Goal: Find specific page/section: Find specific page/section

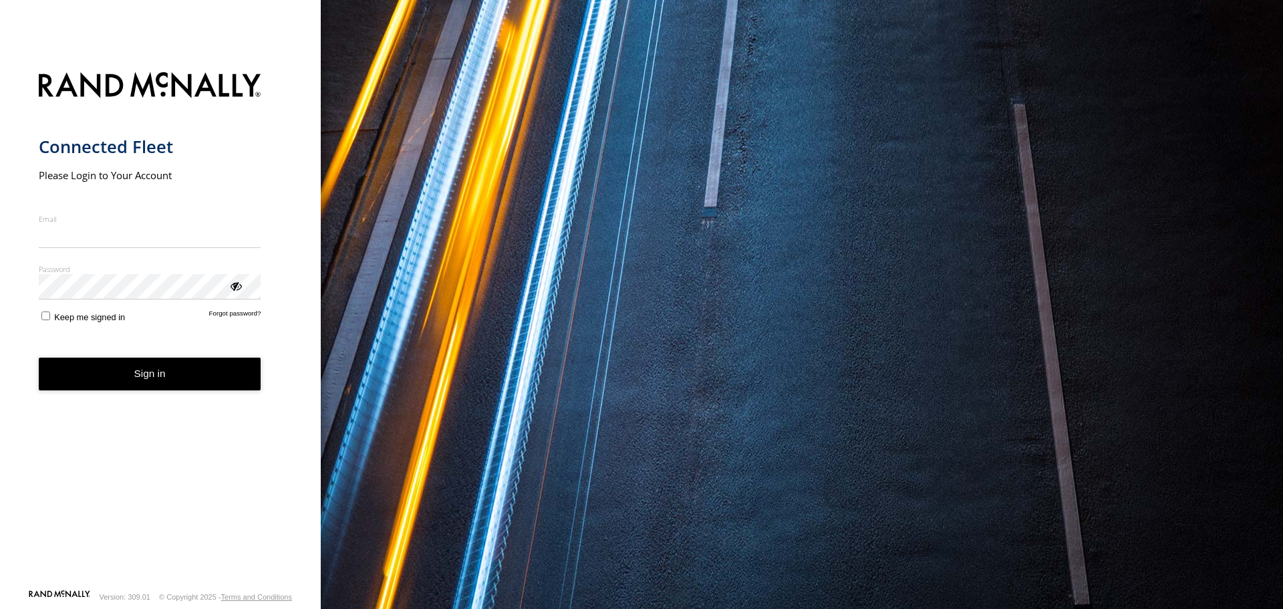
click at [259, 238] on input "Email" at bounding box center [150, 236] width 222 height 24
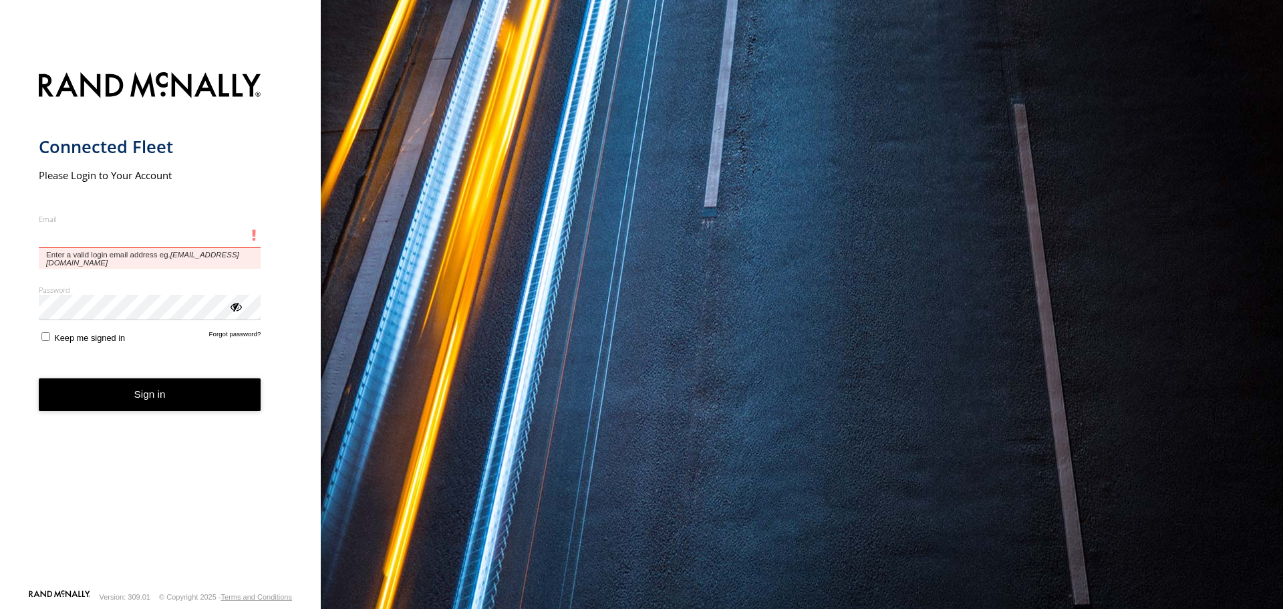
type input "**********"
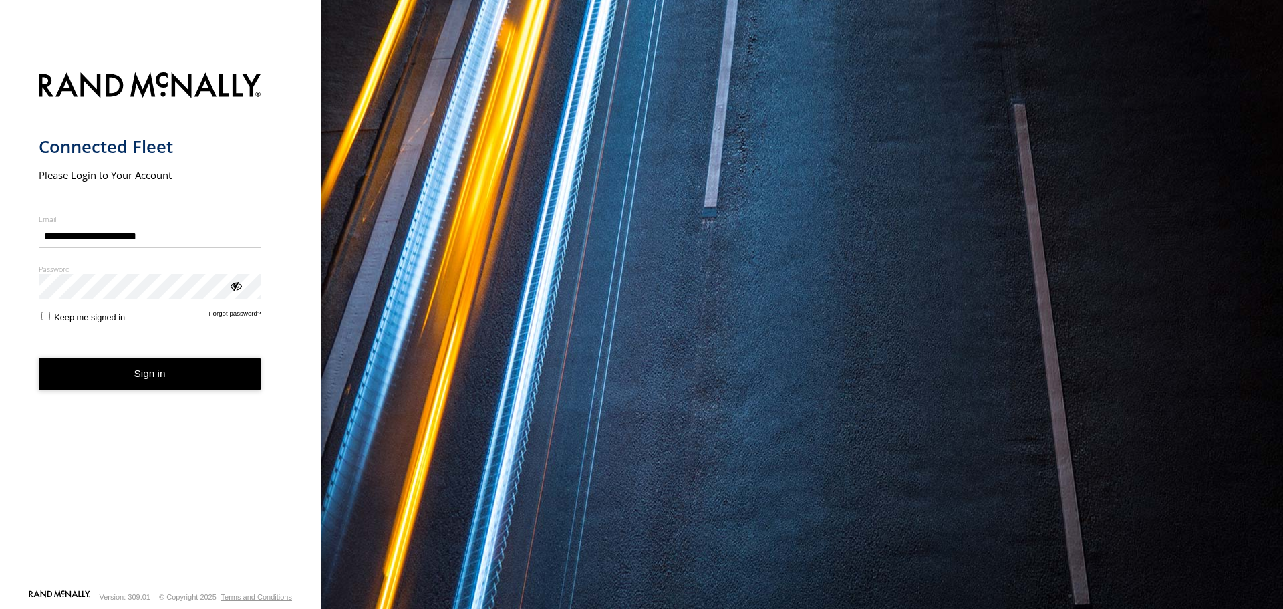
click at [204, 384] on button "Sign in" at bounding box center [150, 373] width 222 height 33
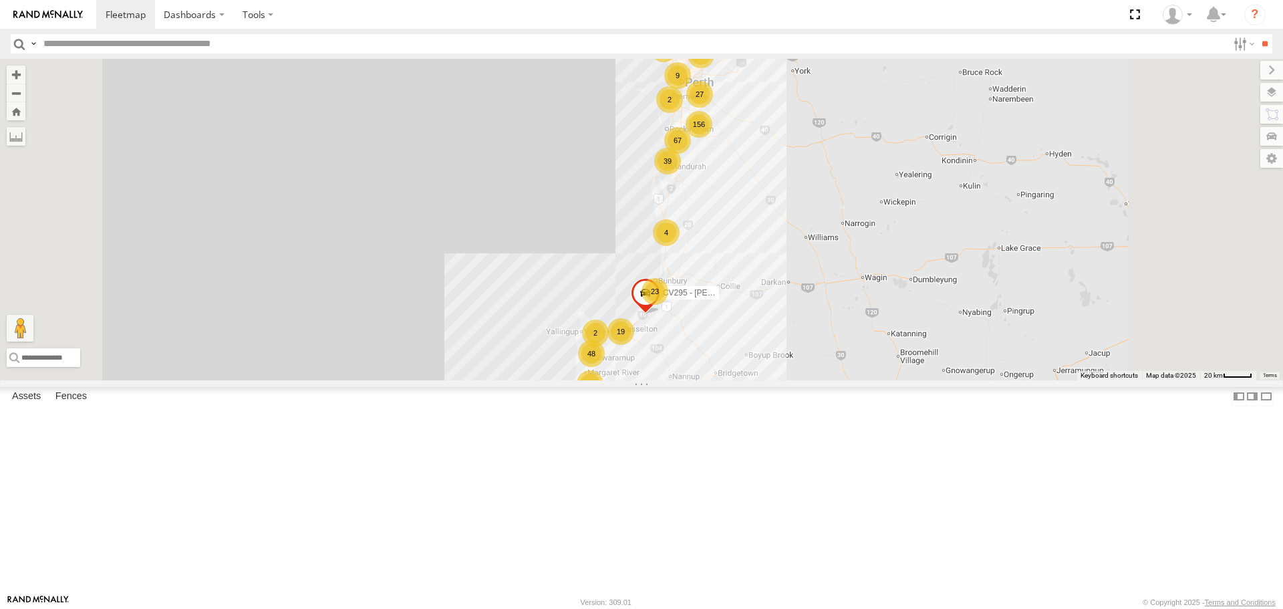
click at [66, 43] on input "text" at bounding box center [632, 43] width 1189 height 19
paste input "*****"
type input "*****"
click at [1256, 34] on input "**" at bounding box center [1263, 43] width 15 height 19
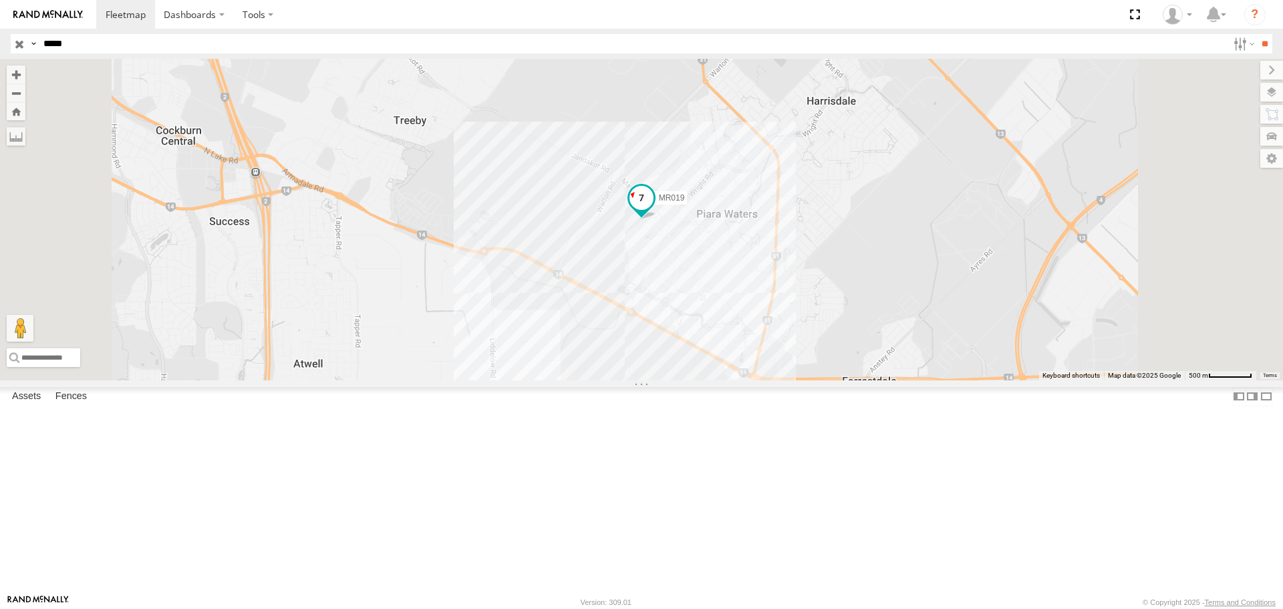
click at [653, 210] on span at bounding box center [641, 198] width 24 height 24
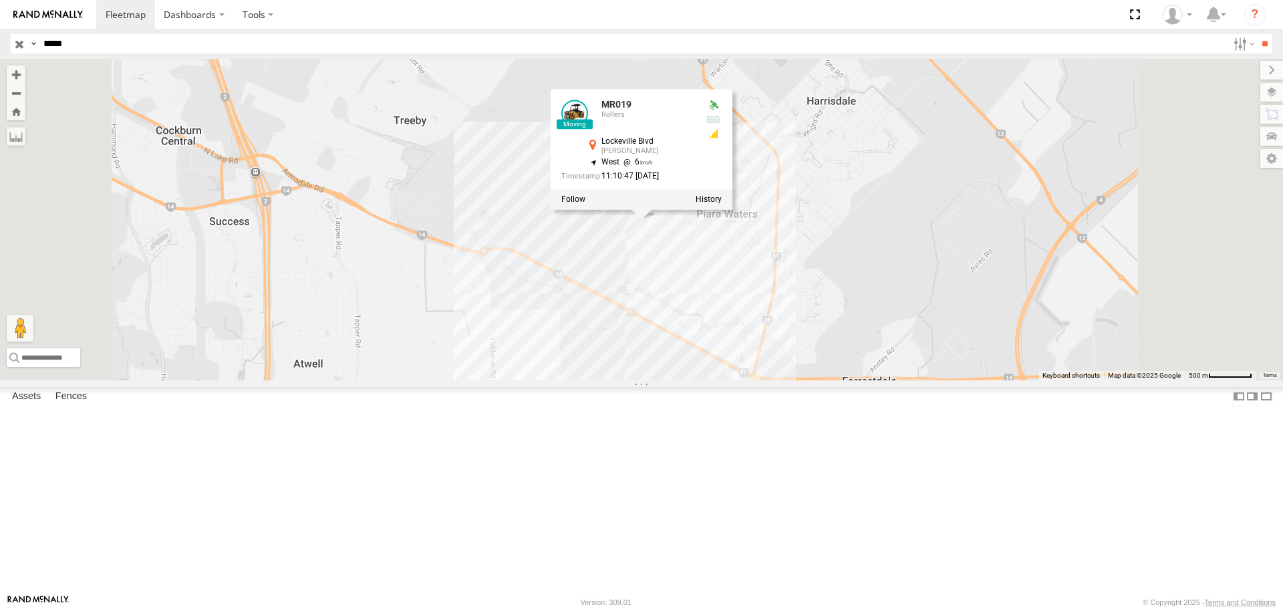
click at [882, 379] on div "MR019 MR019 Rollers Lockeville Blvd Piara Waters -32.13041 , 115.90788 West 6 1…" at bounding box center [641, 219] width 1283 height 321
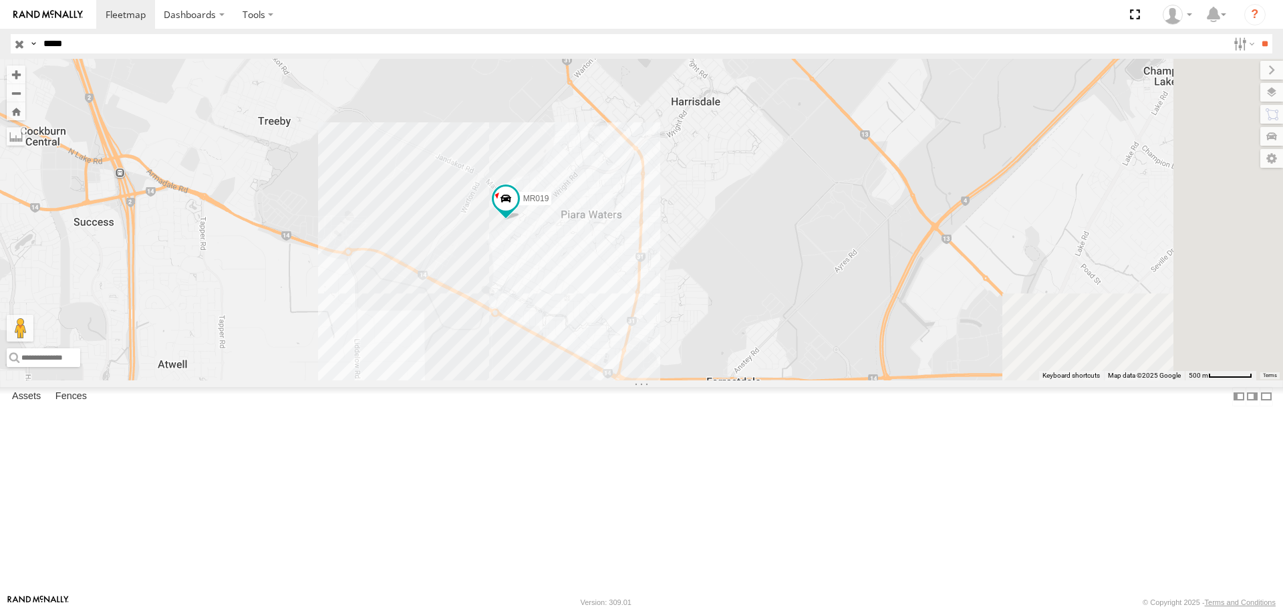
drag, startPoint x: 860, startPoint y: 422, endPoint x: 716, endPoint y: 425, distance: 144.3
click at [716, 379] on div "MR019" at bounding box center [641, 219] width 1283 height 321
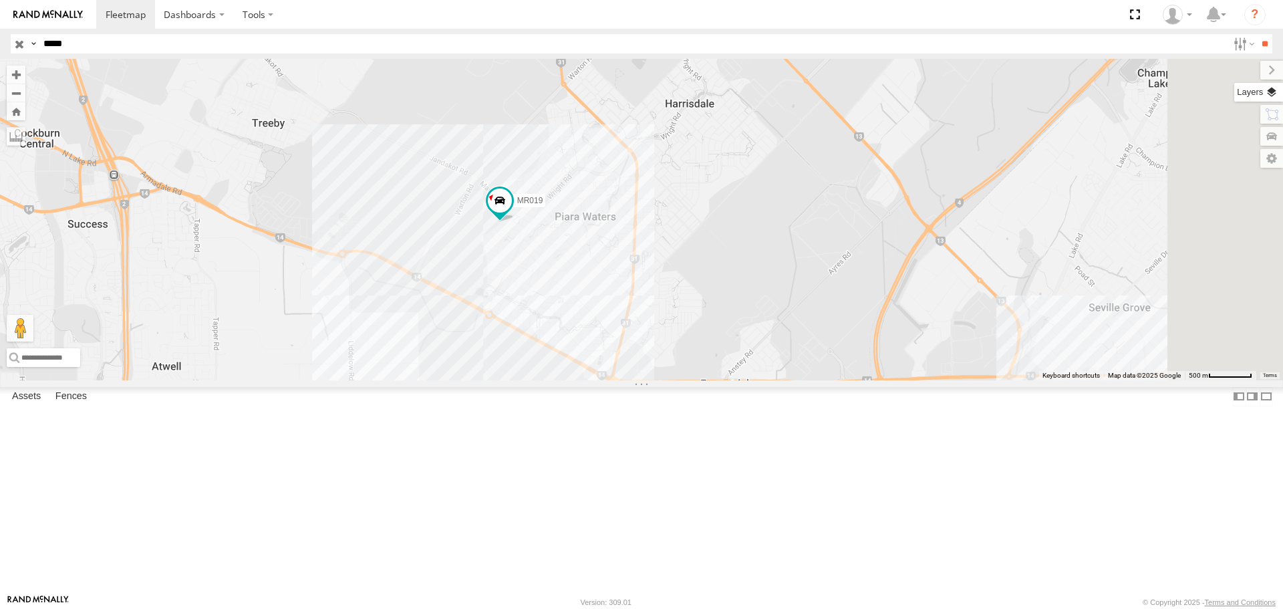
click at [1273, 98] on label at bounding box center [1258, 92] width 49 height 19
click at [0, 0] on span "Basemaps" at bounding box center [0, 0] width 0 height 0
click at [0, 0] on span "Satellite + Roadmap" at bounding box center [0, 0] width 0 height 0
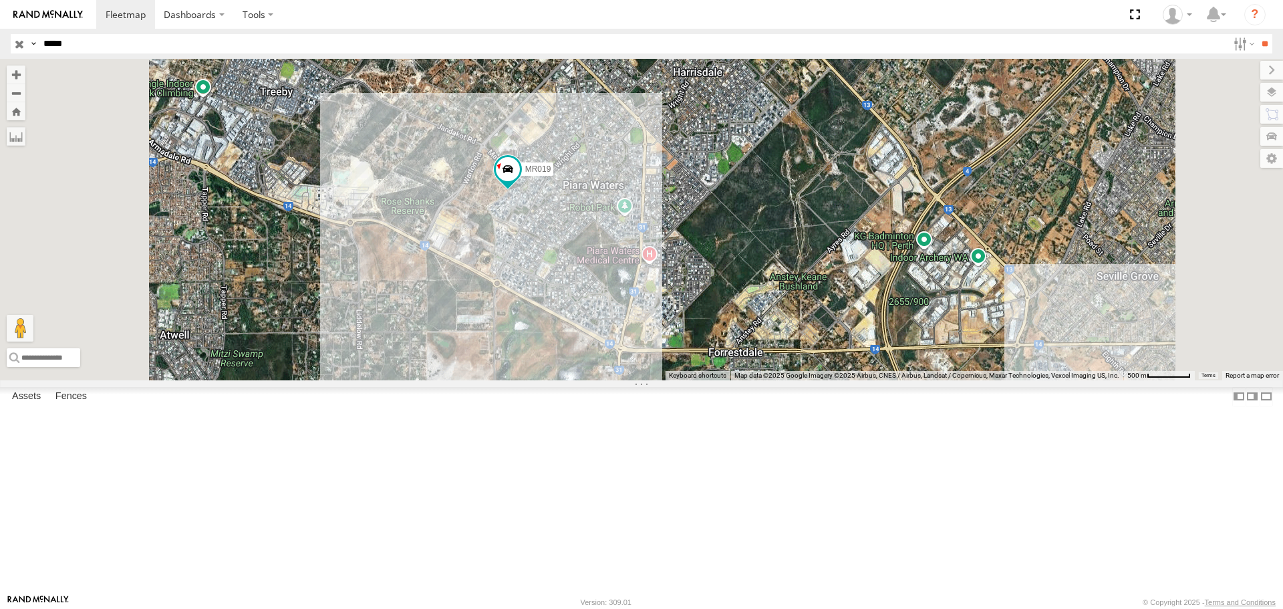
drag, startPoint x: 674, startPoint y: 271, endPoint x: 691, endPoint y: 382, distance: 112.1
click at [691, 379] on div "MR019" at bounding box center [641, 219] width 1283 height 321
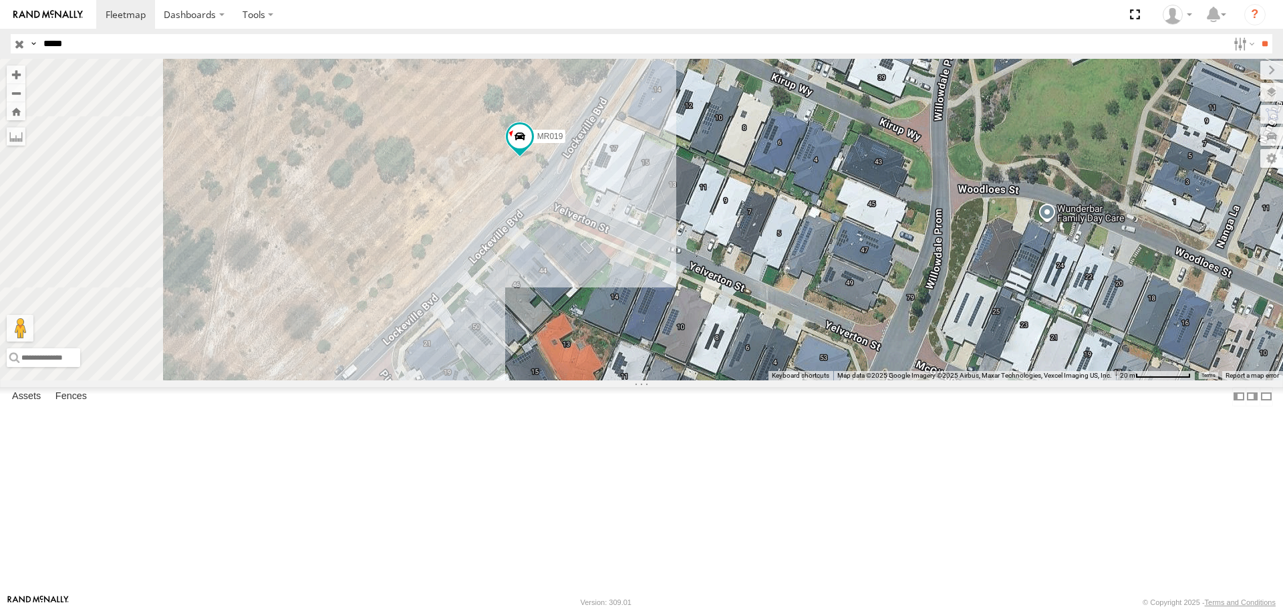
drag, startPoint x: 649, startPoint y: 304, endPoint x: 790, endPoint y: 486, distance: 230.1
click at [790, 379] on div "MR019" at bounding box center [641, 219] width 1283 height 321
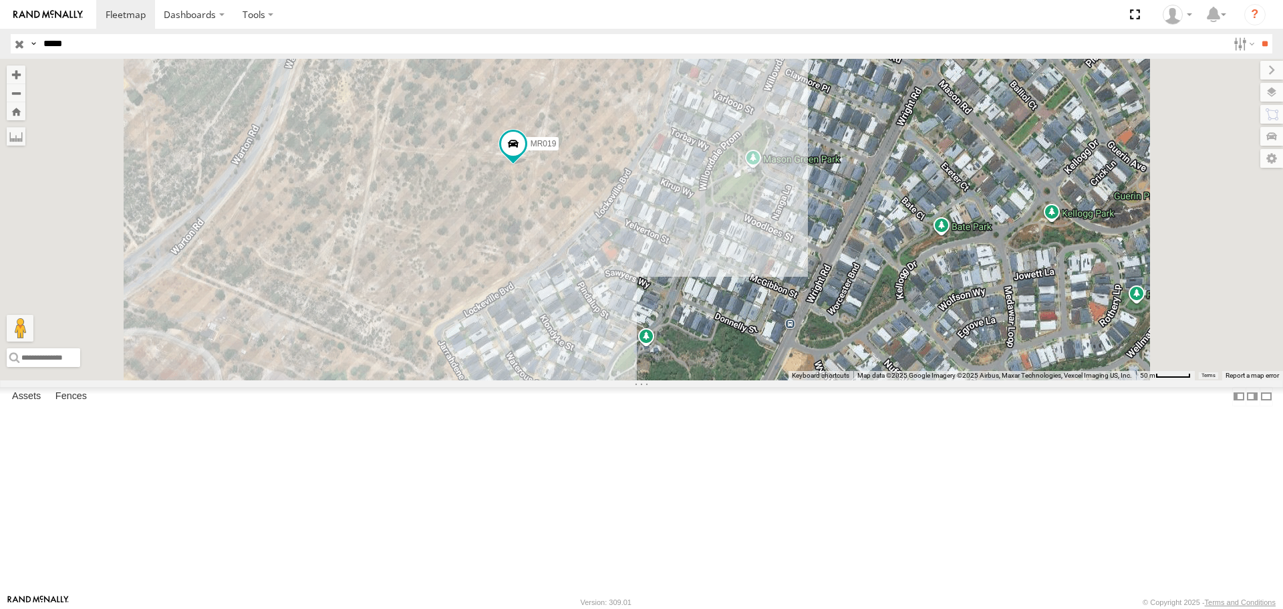
drag, startPoint x: 750, startPoint y: 361, endPoint x: 705, endPoint y: 310, distance: 68.2
click at [705, 310] on div "MR019" at bounding box center [641, 219] width 1283 height 321
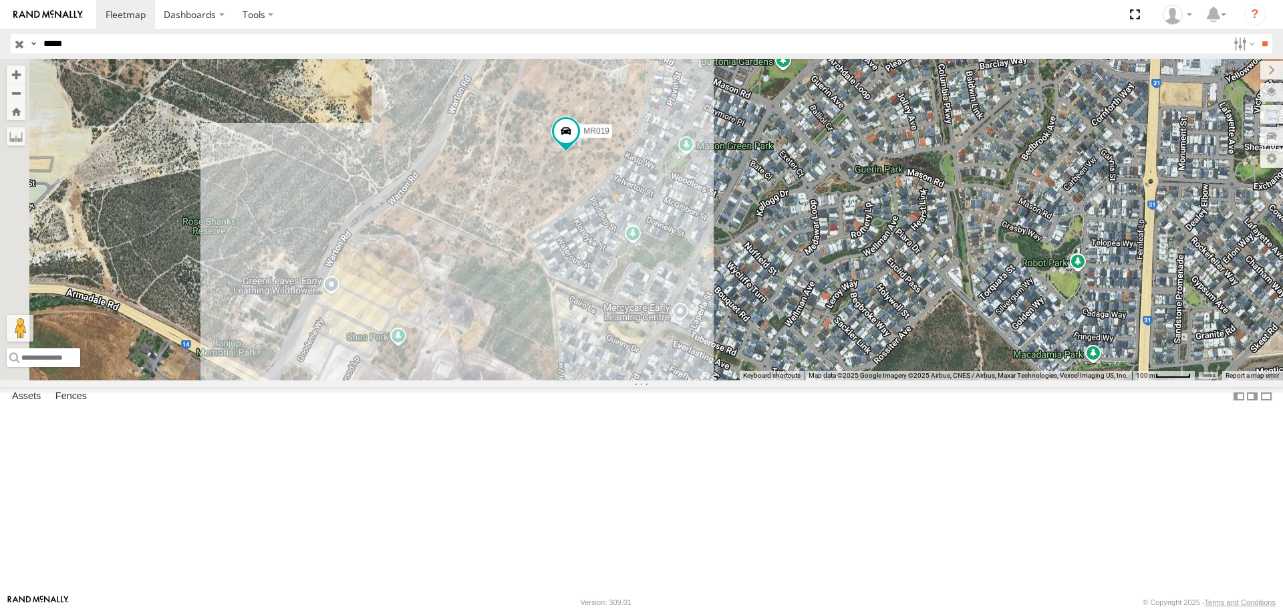
drag, startPoint x: 601, startPoint y: 394, endPoint x: 723, endPoint y: 342, distance: 132.9
click at [723, 342] on div "MR019" at bounding box center [641, 219] width 1283 height 321
click at [578, 144] on span at bounding box center [566, 132] width 24 height 24
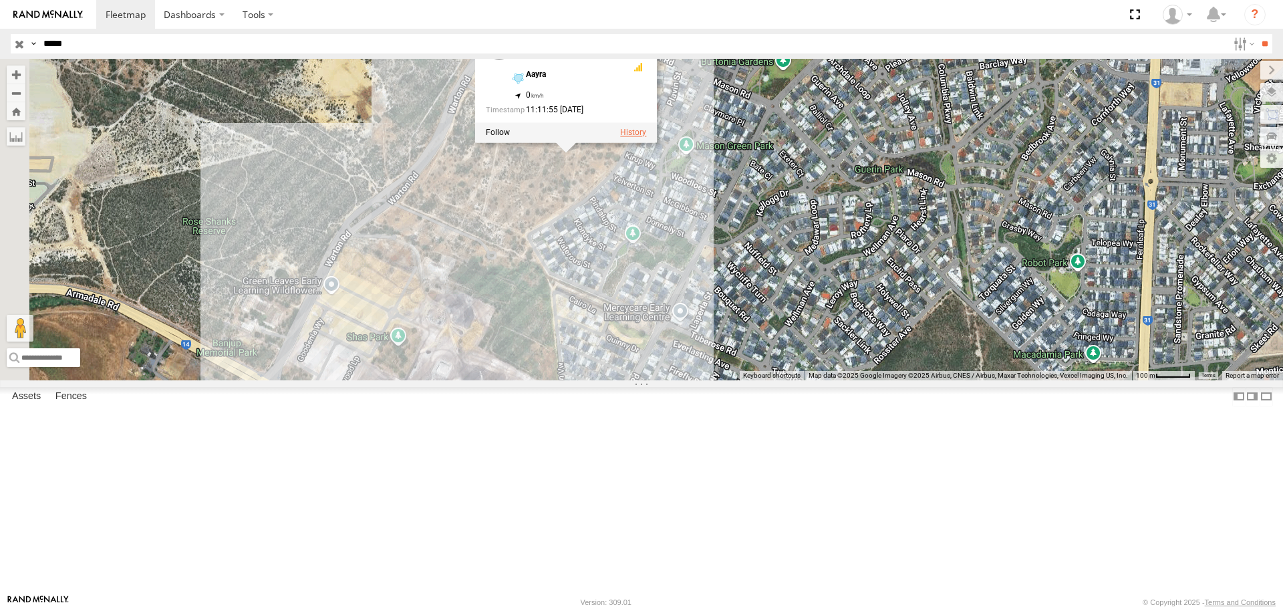
click at [646, 138] on label at bounding box center [633, 132] width 26 height 9
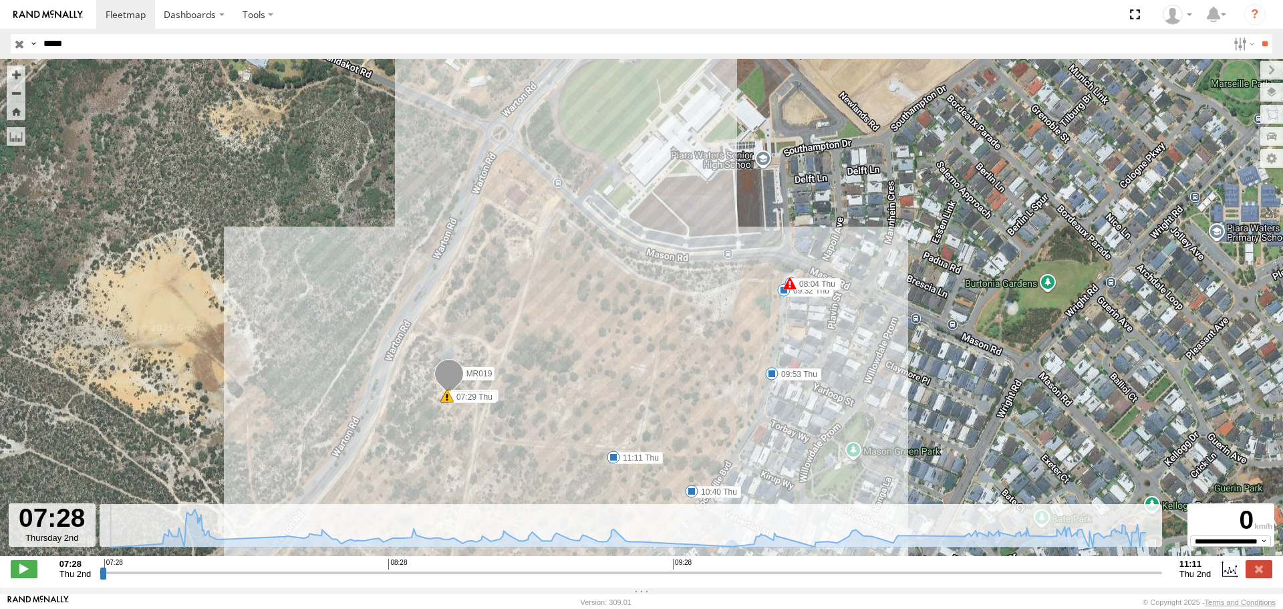
drag, startPoint x: 102, startPoint y: 581, endPoint x: 103, endPoint y: 574, distance: 6.7
type input "**********"
click at [103, 574] on input "range" at bounding box center [631, 572] width 1062 height 13
click at [83, 45] on input "*****" at bounding box center [632, 43] width 1189 height 19
click at [83, 44] on input "*****" at bounding box center [632, 43] width 1189 height 19
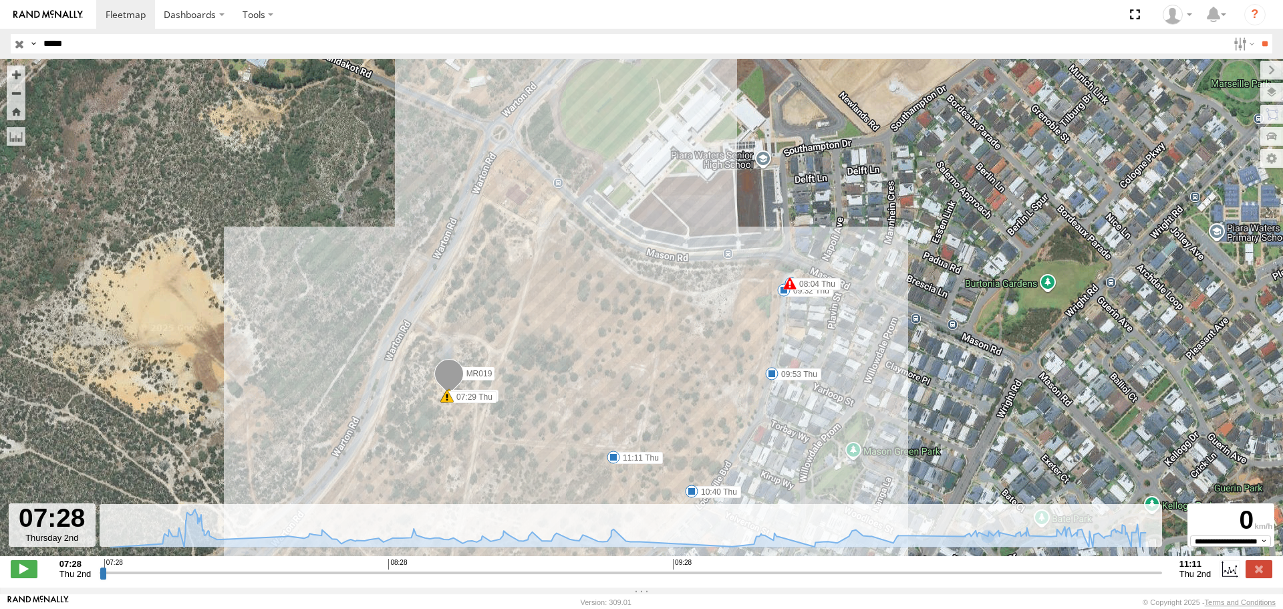
paste input "text"
type input "*****"
click at [1256, 34] on input "**" at bounding box center [1263, 43] width 15 height 19
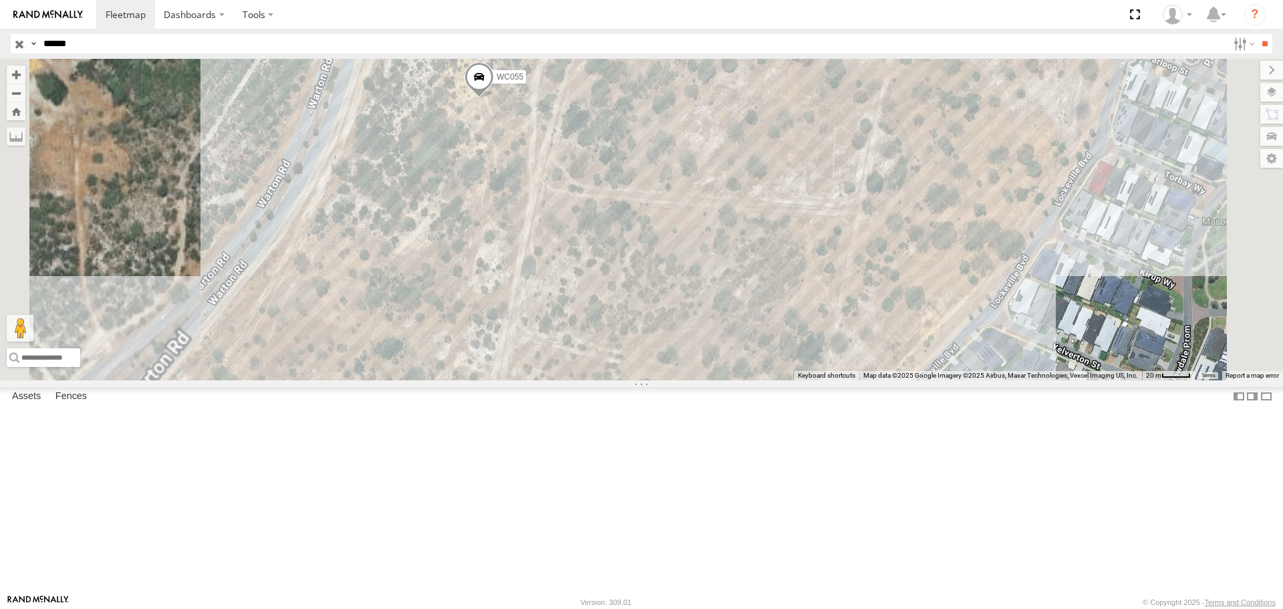
drag, startPoint x: 691, startPoint y: 253, endPoint x: 781, endPoint y: 345, distance: 129.0
click at [779, 351] on div "WC055" at bounding box center [641, 219] width 1283 height 321
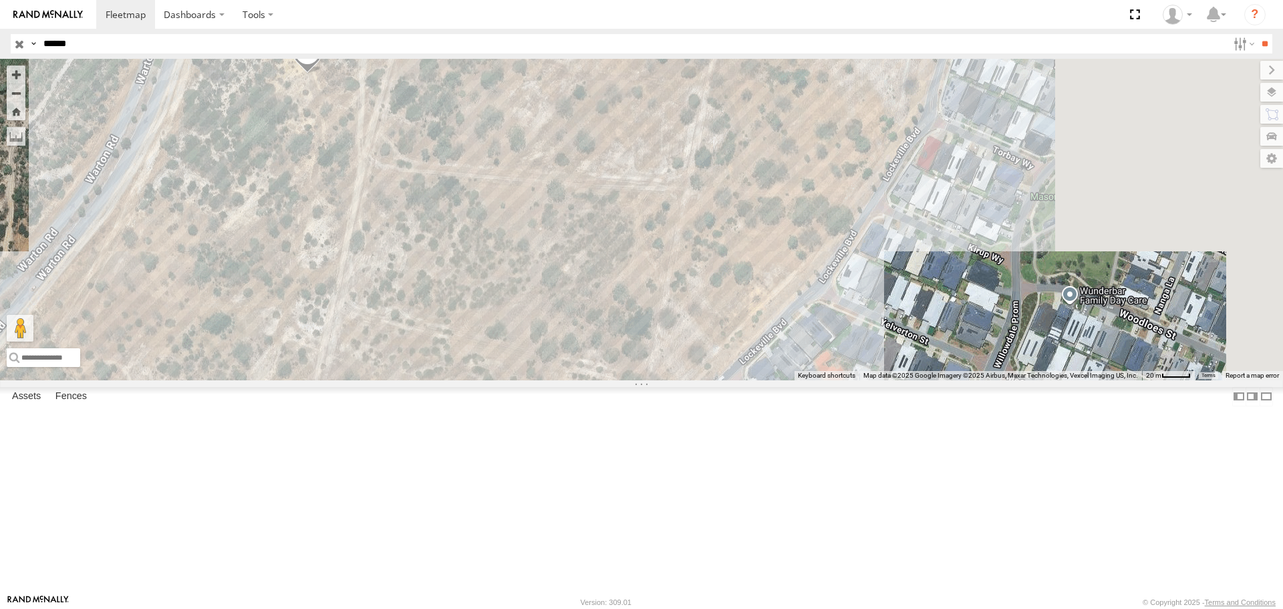
drag, startPoint x: 912, startPoint y: 270, endPoint x: 734, endPoint y: 236, distance: 180.8
click at [735, 236] on div "WC055" at bounding box center [641, 219] width 1283 height 321
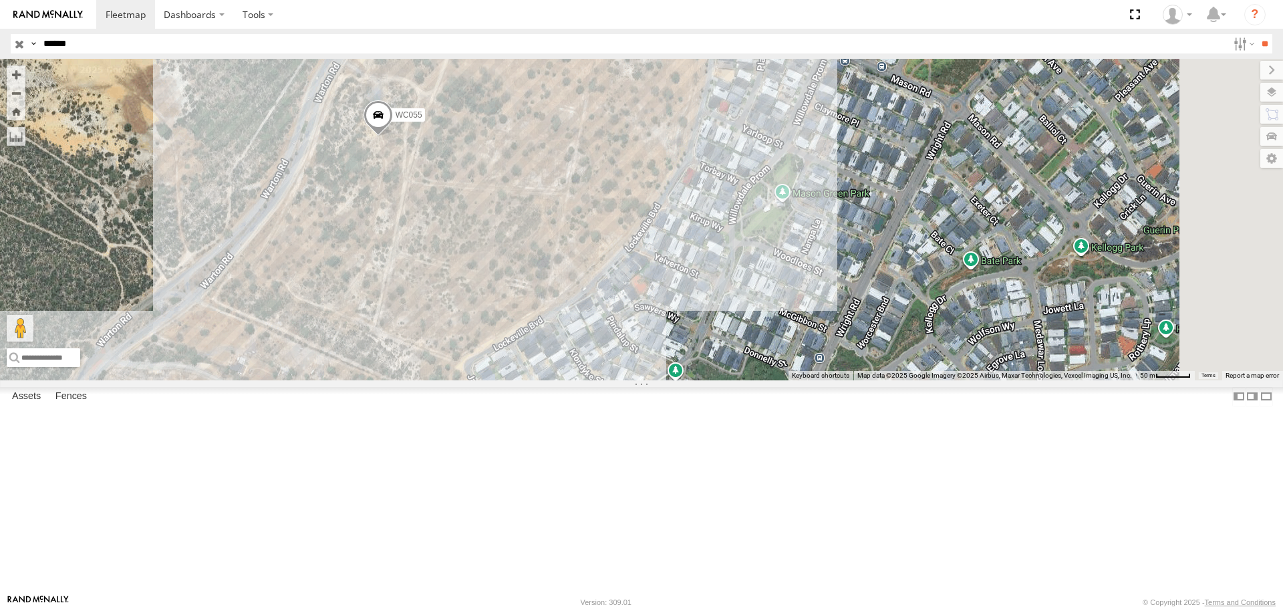
drag, startPoint x: 784, startPoint y: 277, endPoint x: 707, endPoint y: 289, distance: 77.0
click at [708, 289] on div "WC055" at bounding box center [641, 219] width 1283 height 321
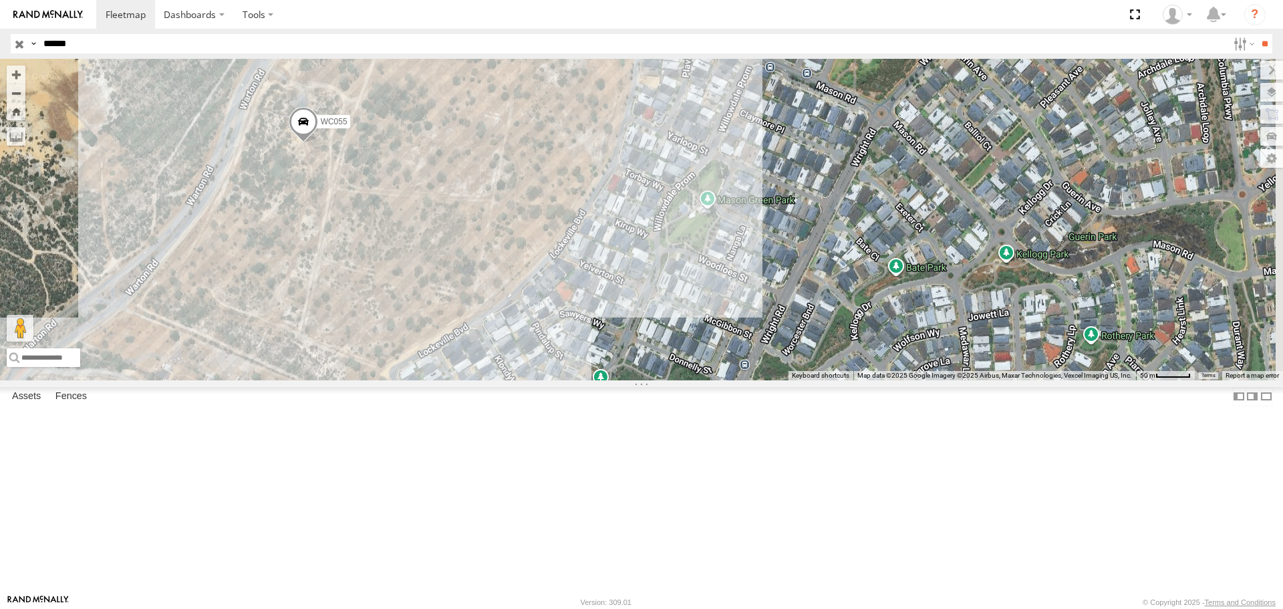
drag, startPoint x: 703, startPoint y: 270, endPoint x: 673, endPoint y: 269, distance: 29.4
click at [674, 269] on div "WC055" at bounding box center [641, 219] width 1283 height 321
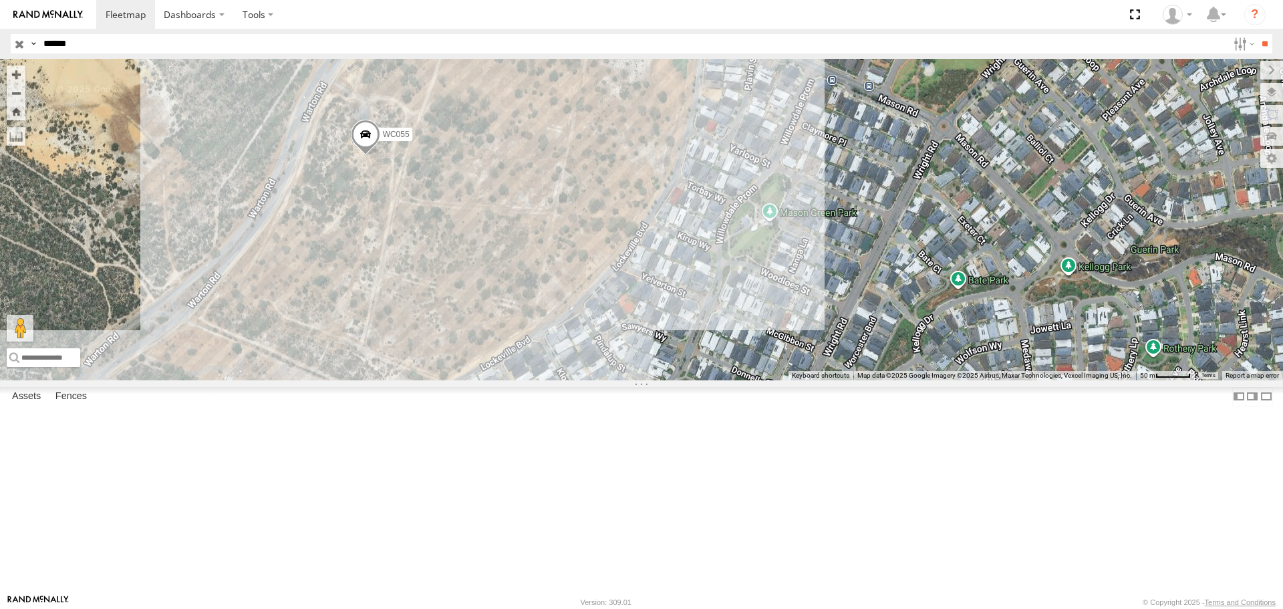
drag, startPoint x: 532, startPoint y: 318, endPoint x: 625, endPoint y: 341, distance: 96.4
click at [625, 341] on div "WC055" at bounding box center [641, 219] width 1283 height 321
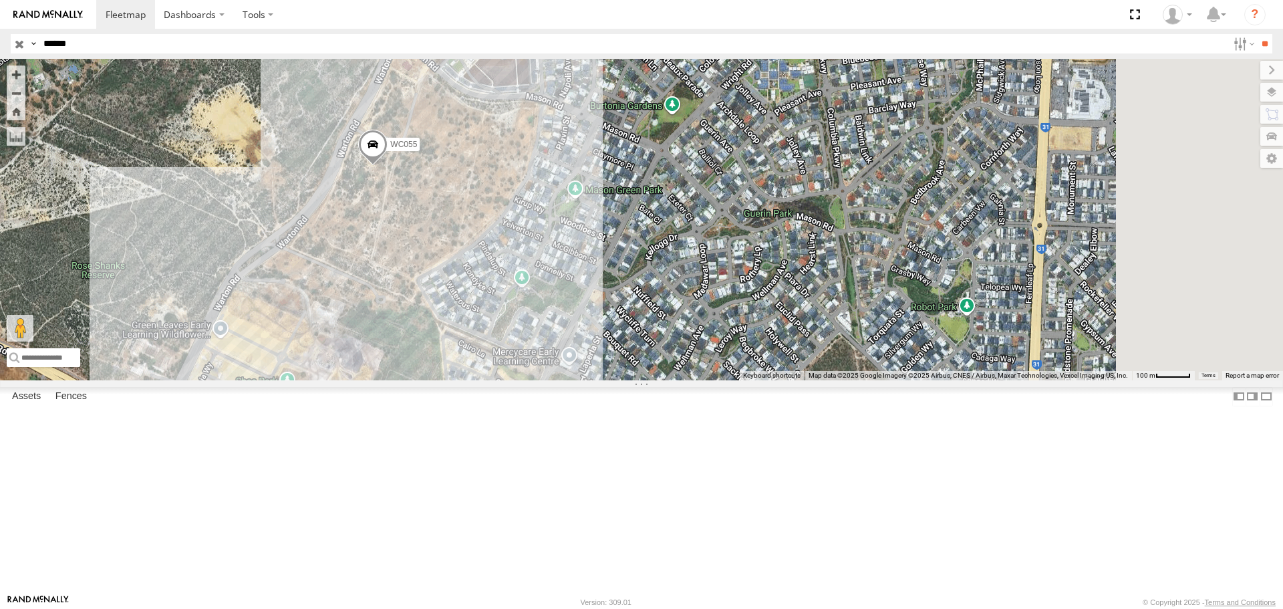
drag, startPoint x: 724, startPoint y: 301, endPoint x: 641, endPoint y: 276, distance: 87.1
click at [641, 276] on div "WC055" at bounding box center [641, 219] width 1283 height 321
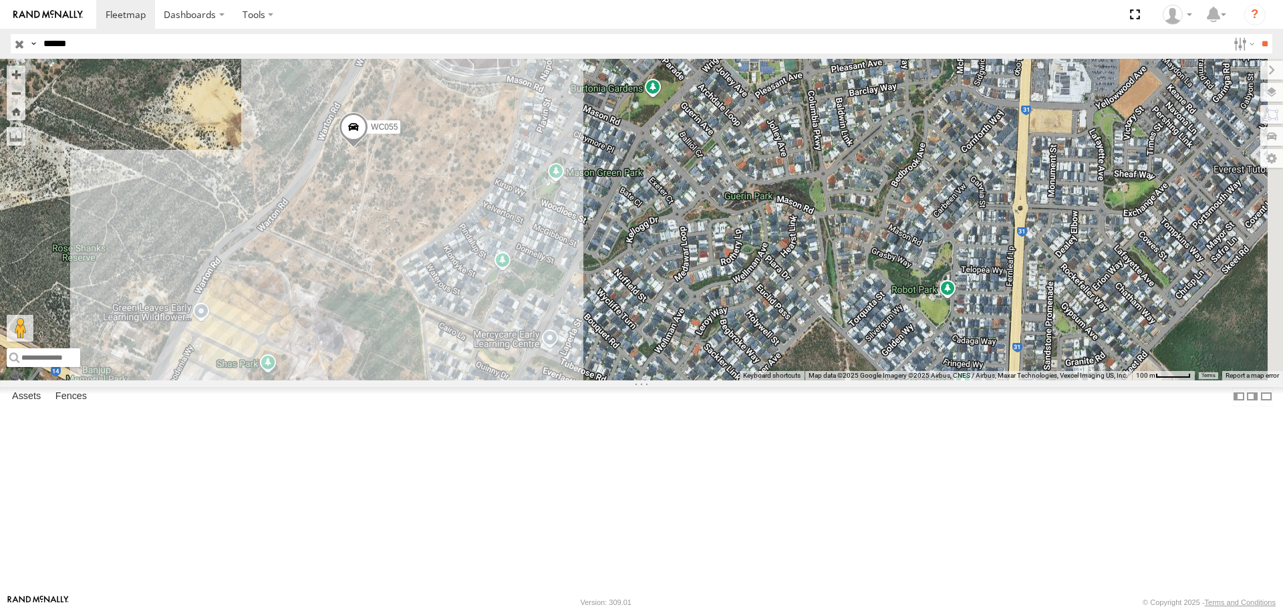
drag, startPoint x: 599, startPoint y: 291, endPoint x: 578, endPoint y: 276, distance: 24.9
click at [578, 276] on div "WC055" at bounding box center [641, 219] width 1283 height 321
